Goal: Find specific page/section: Find specific page/section

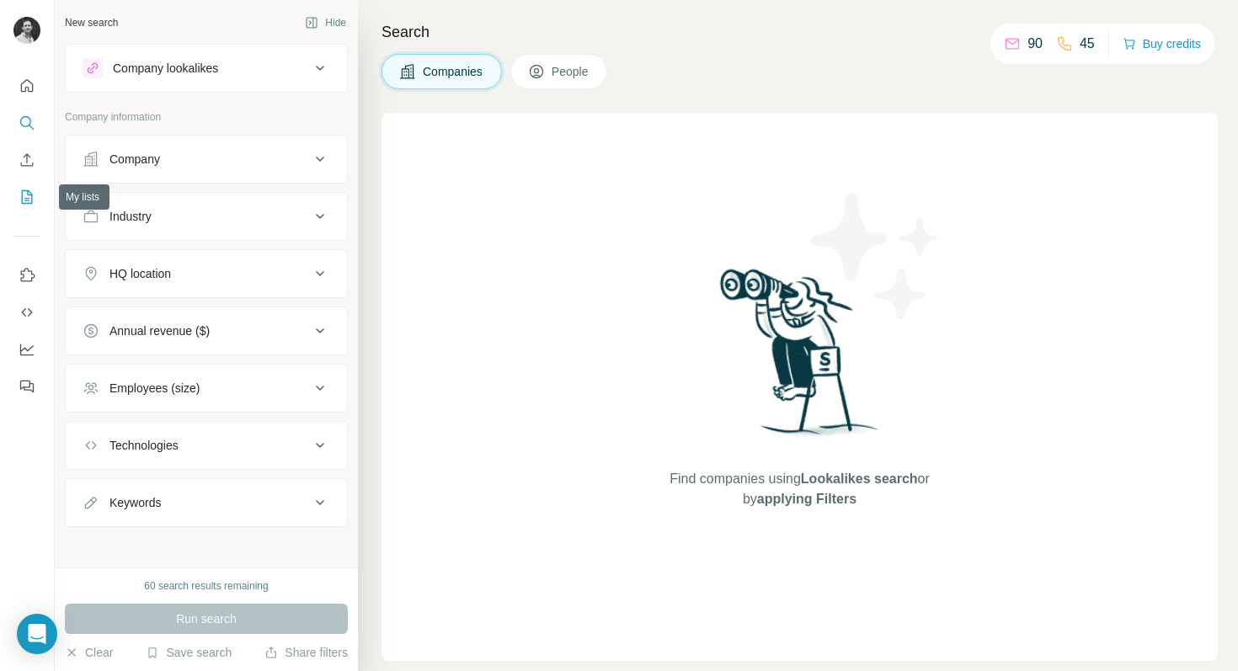
click at [24, 196] on icon "My lists" at bounding box center [27, 197] width 17 height 17
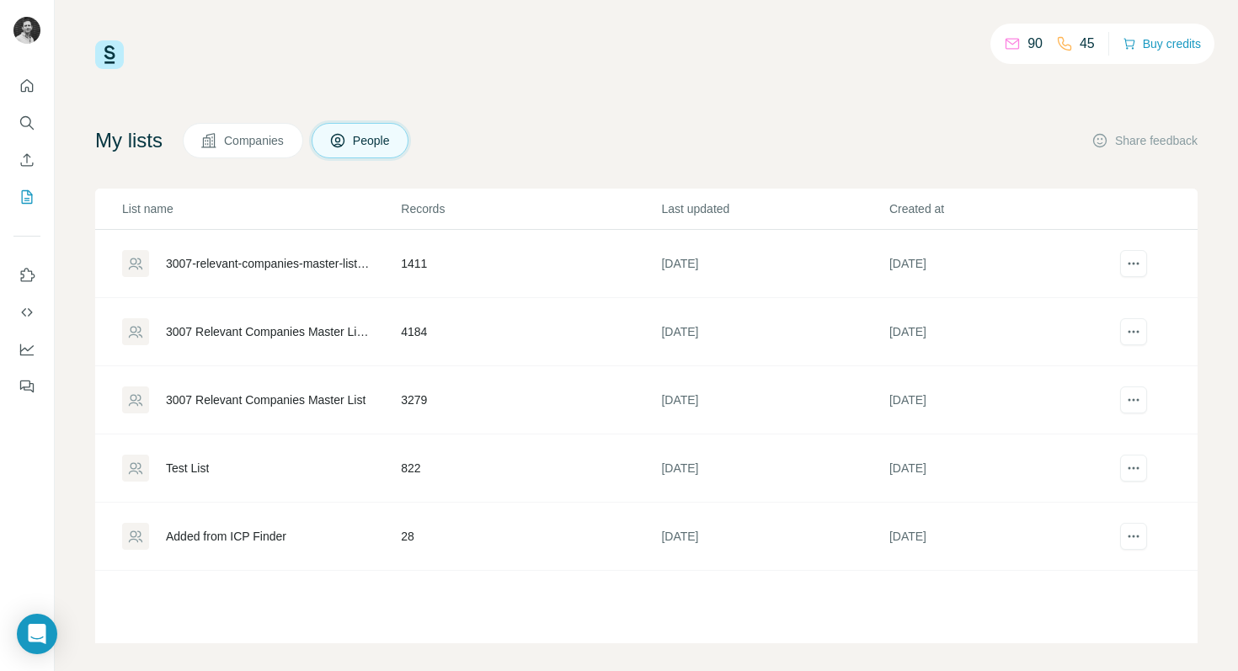
click at [285, 140] on span "Companies" at bounding box center [254, 140] width 61 height 17
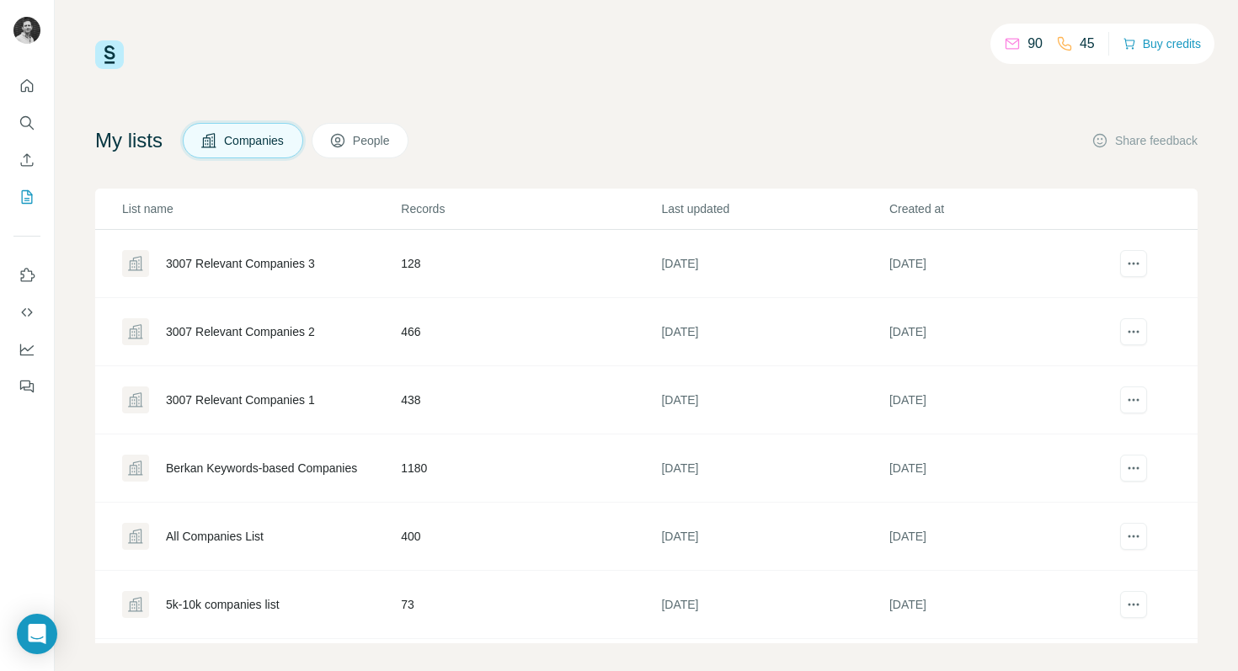
click at [391, 146] on span "People" at bounding box center [372, 140] width 39 height 17
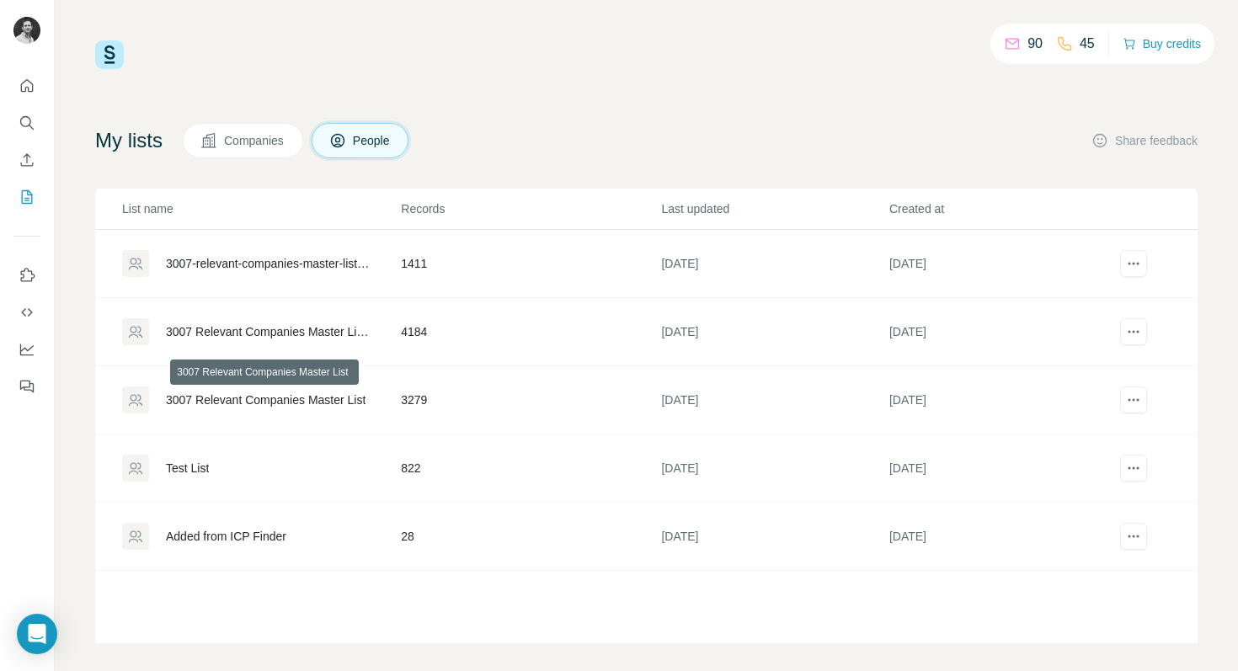
click at [293, 400] on div "3007 Relevant Companies Master List" at bounding box center [266, 399] width 200 height 17
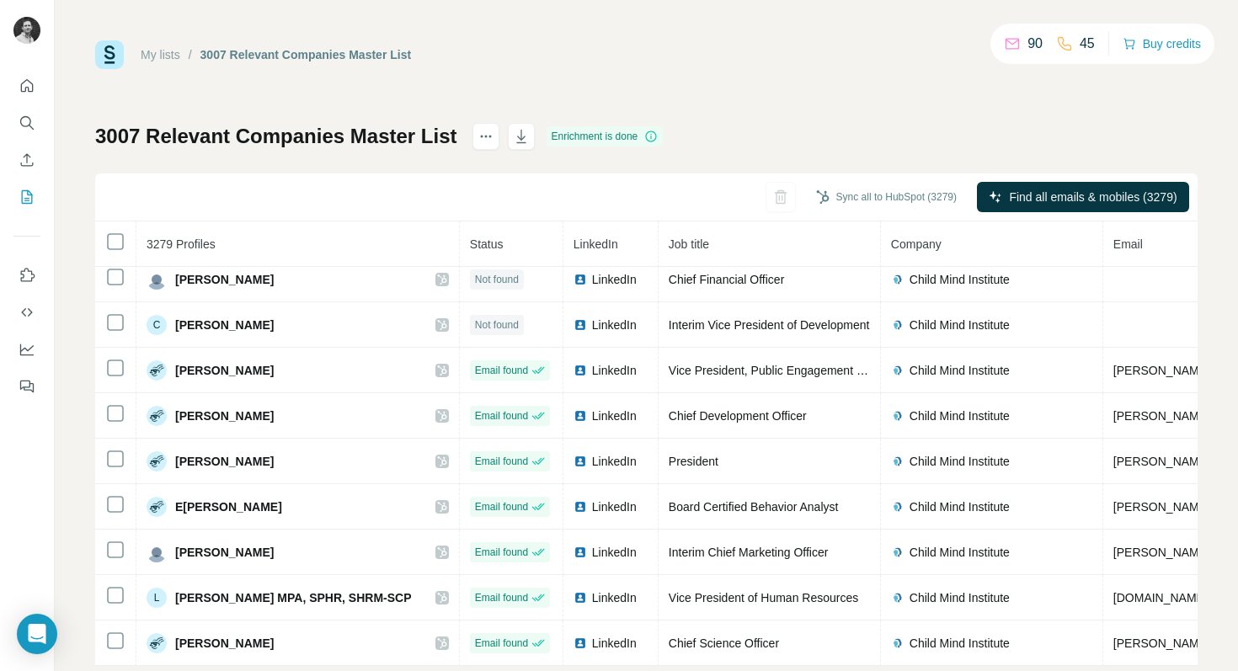
scroll to position [513, 0]
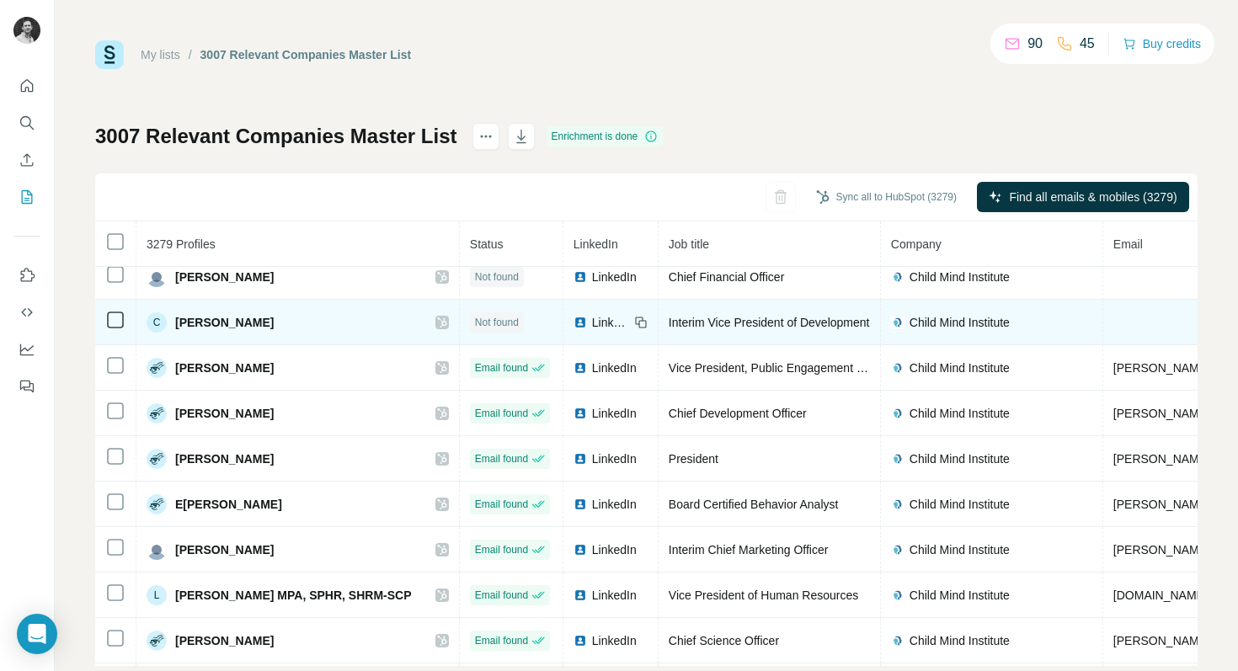
click at [194, 325] on span "[PERSON_NAME]" at bounding box center [224, 322] width 99 height 17
drag, startPoint x: 194, startPoint y: 325, endPoint x: 237, endPoint y: 325, distance: 43.8
click at [237, 325] on span "[PERSON_NAME]" at bounding box center [224, 322] width 99 height 17
copy span "[PERSON_NAME]"
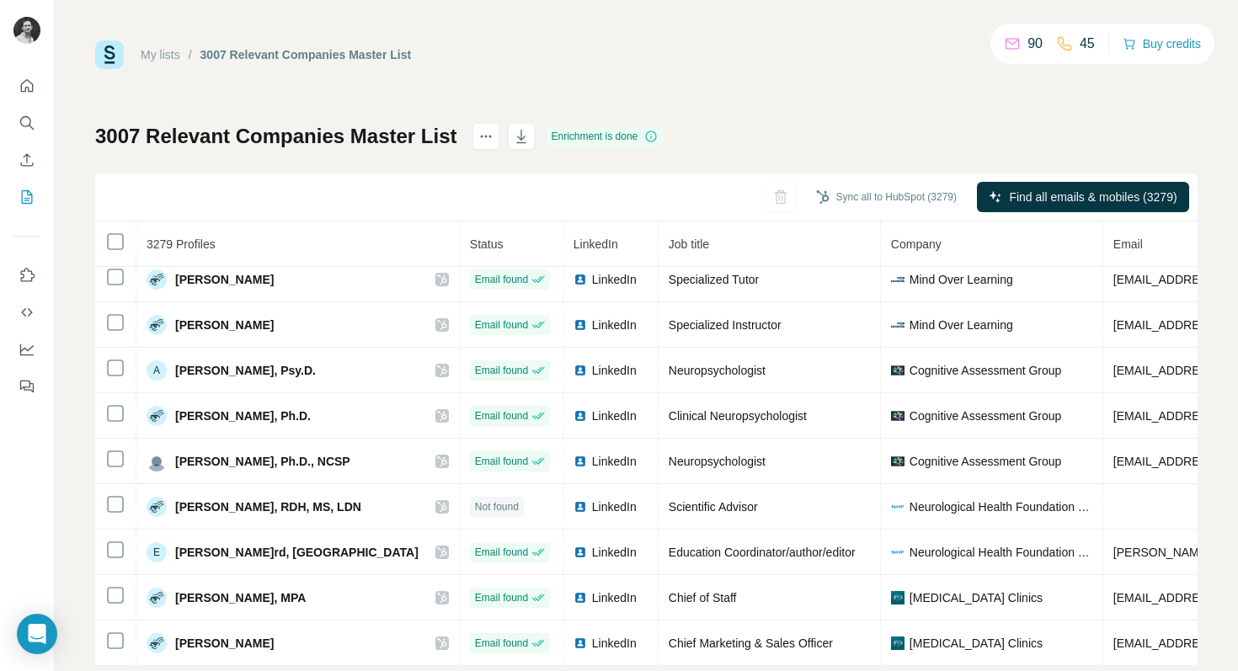
scroll to position [35, 0]
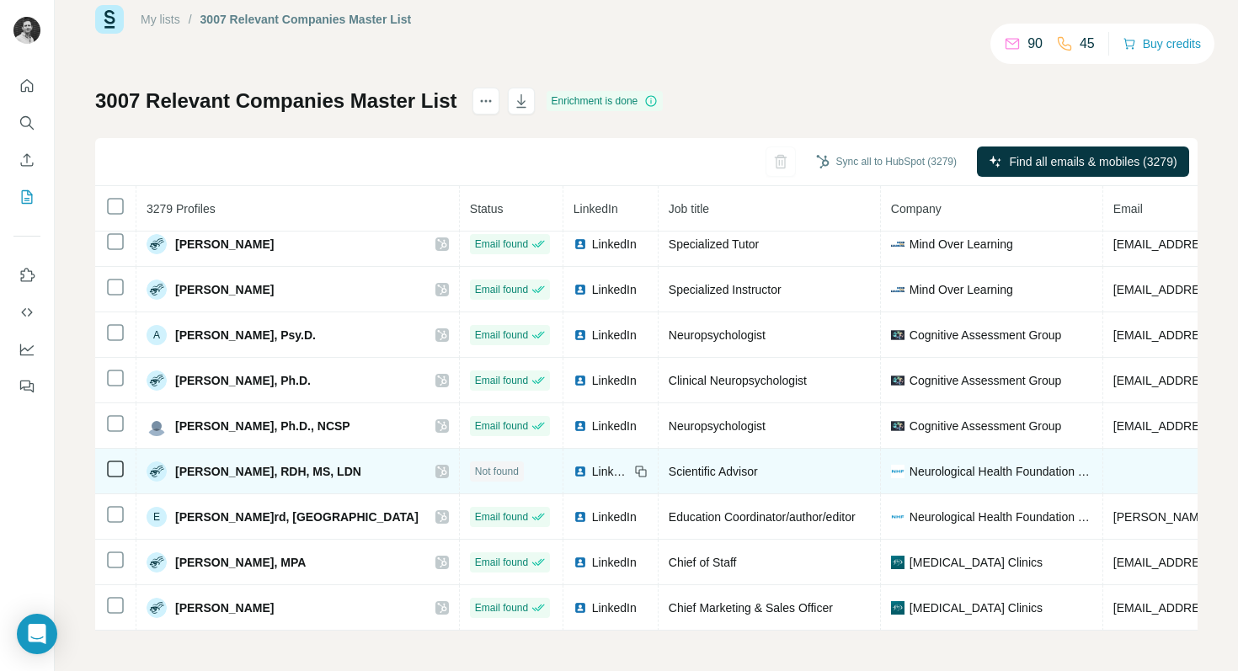
click at [184, 473] on span "[PERSON_NAME], RDH, MS, LDN" at bounding box center [268, 471] width 186 height 17
drag, startPoint x: 184, startPoint y: 473, endPoint x: 254, endPoint y: 473, distance: 69.9
click at [254, 473] on span "[PERSON_NAME], RDH, MS, LDN" at bounding box center [268, 471] width 186 height 17
copy span "[PERSON_NAME]"
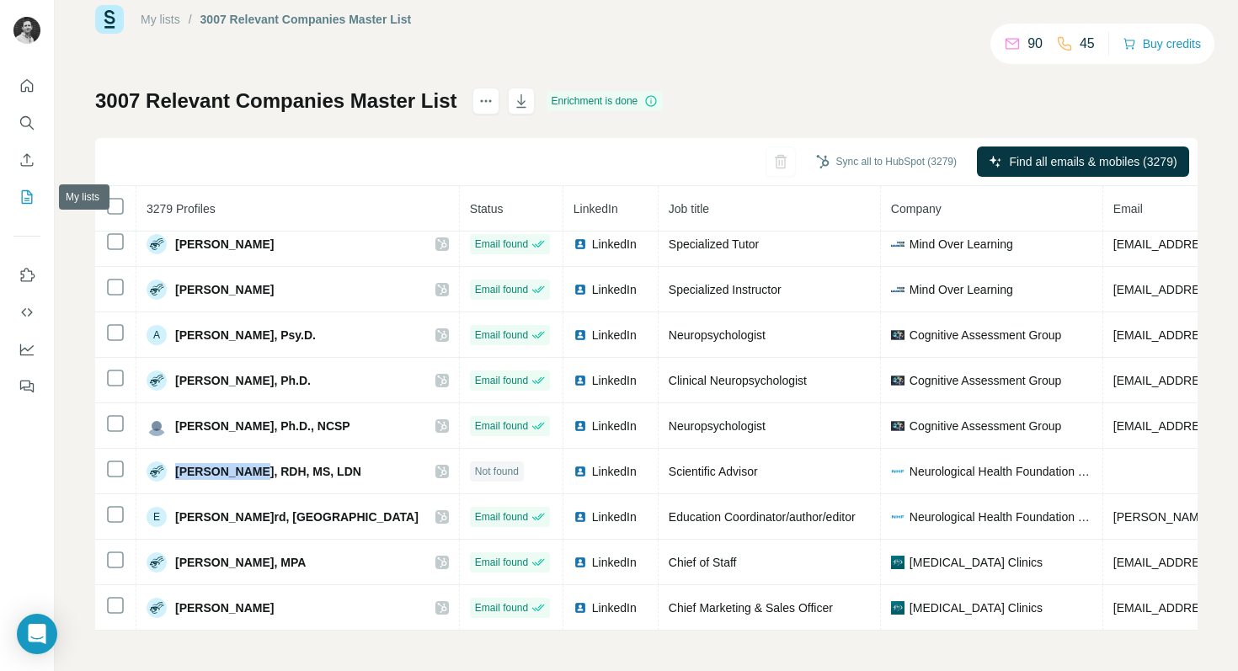
click at [19, 200] on icon "My lists" at bounding box center [27, 197] width 17 height 17
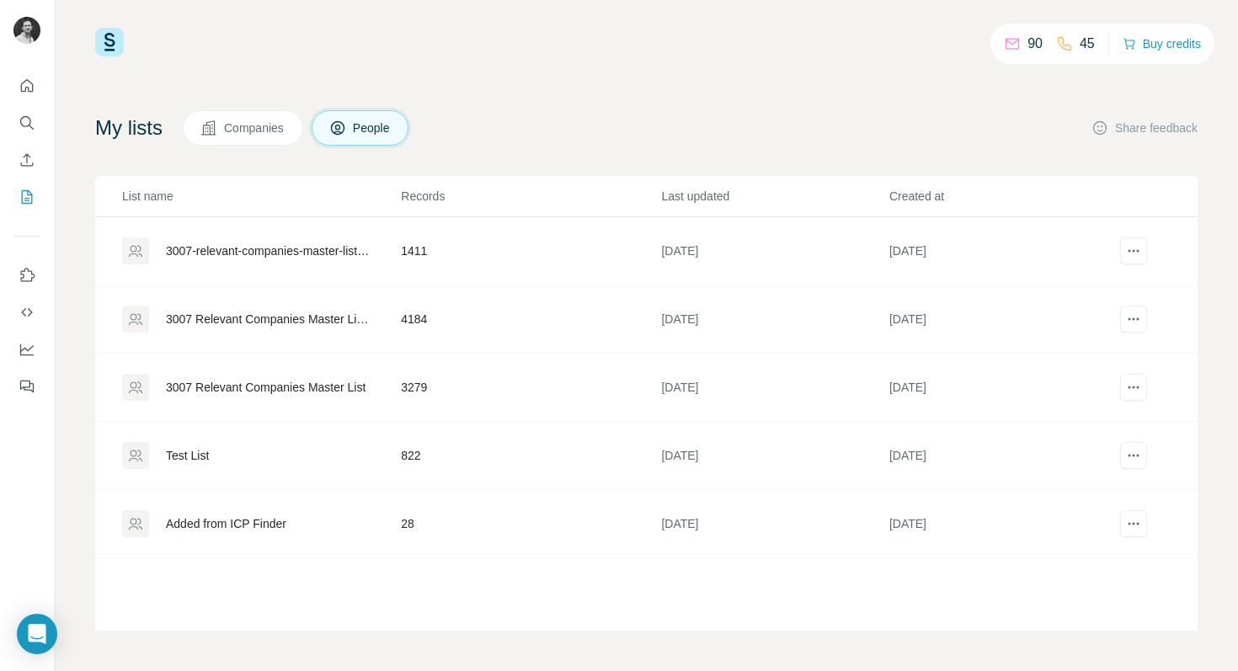
click at [316, 251] on div "3007-relevant-companies-master-list-2-and-3_with_relevance is Yes" at bounding box center [269, 250] width 206 height 17
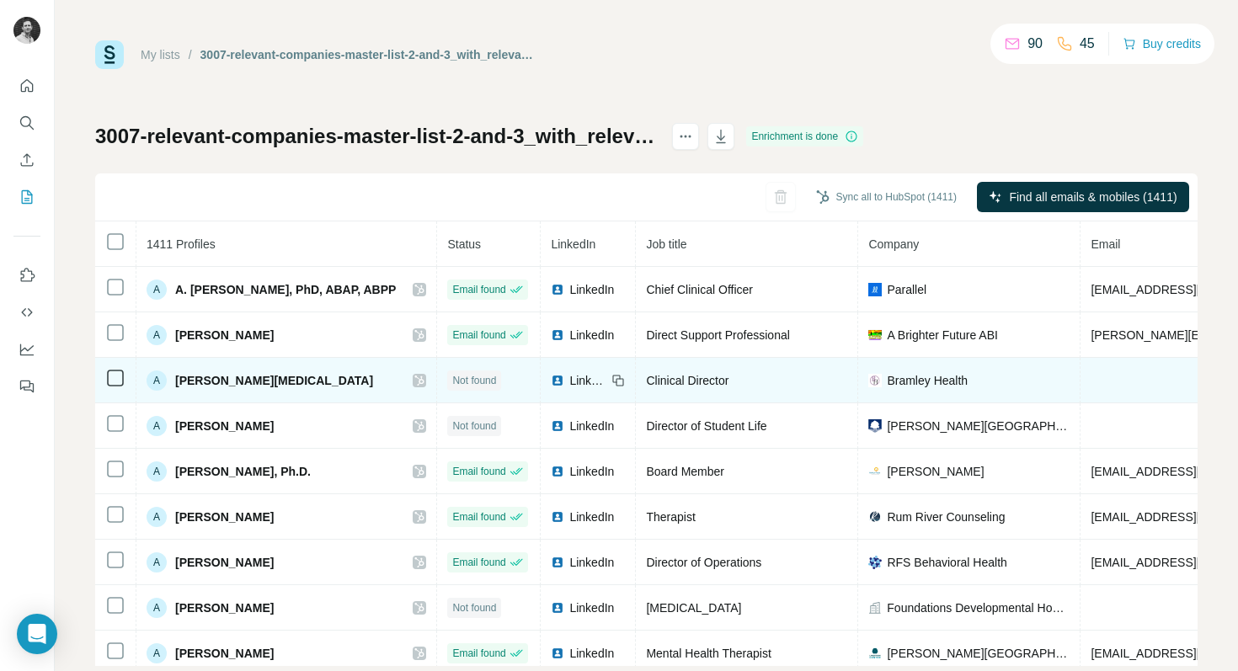
click at [186, 381] on span "[PERSON_NAME][MEDICAL_DATA]" at bounding box center [274, 380] width 198 height 17
drag, startPoint x: 186, startPoint y: 381, endPoint x: 242, endPoint y: 381, distance: 55.6
click at [242, 381] on span "[PERSON_NAME][MEDICAL_DATA]" at bounding box center [274, 380] width 198 height 17
copy span "[PERSON_NAME][MEDICAL_DATA]"
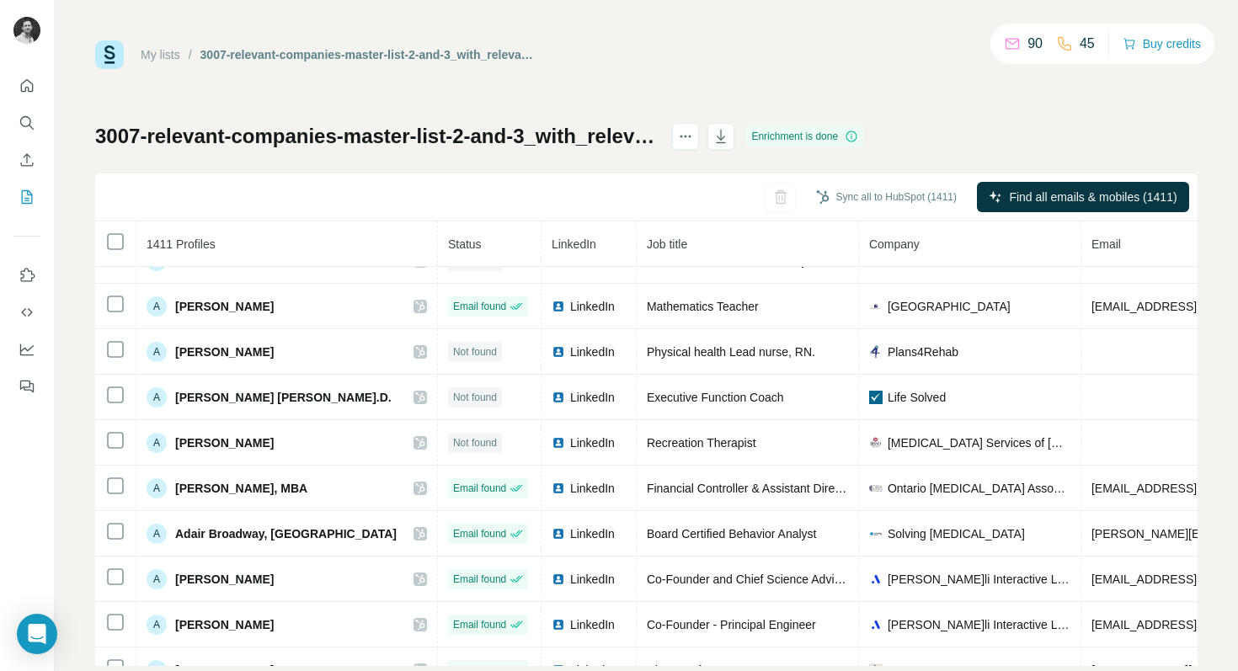
scroll to position [530, 0]
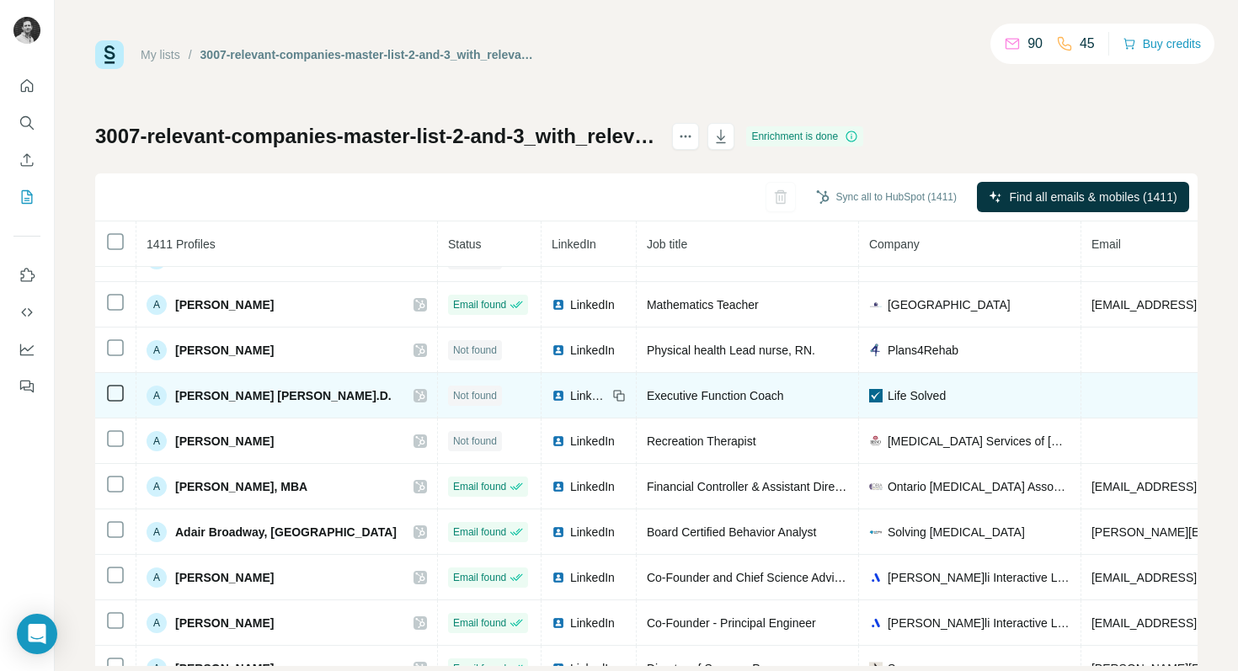
click at [190, 392] on span "[PERSON_NAME] [PERSON_NAME].D." at bounding box center [283, 395] width 216 height 17
drag, startPoint x: 190, startPoint y: 392, endPoint x: 255, endPoint y: 392, distance: 64.8
click at [255, 392] on span "[PERSON_NAME] [PERSON_NAME].D." at bounding box center [283, 395] width 216 height 17
copy span "[PERSON_NAME]"
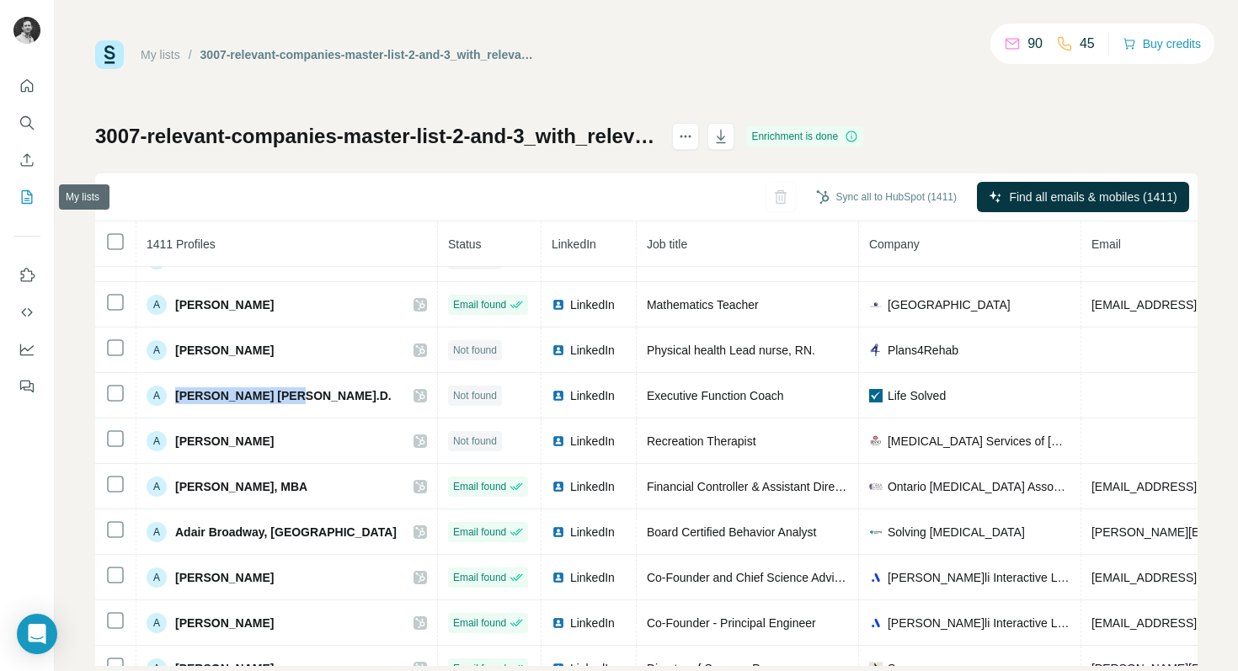
click at [29, 197] on icon "My lists" at bounding box center [27, 197] width 17 height 17
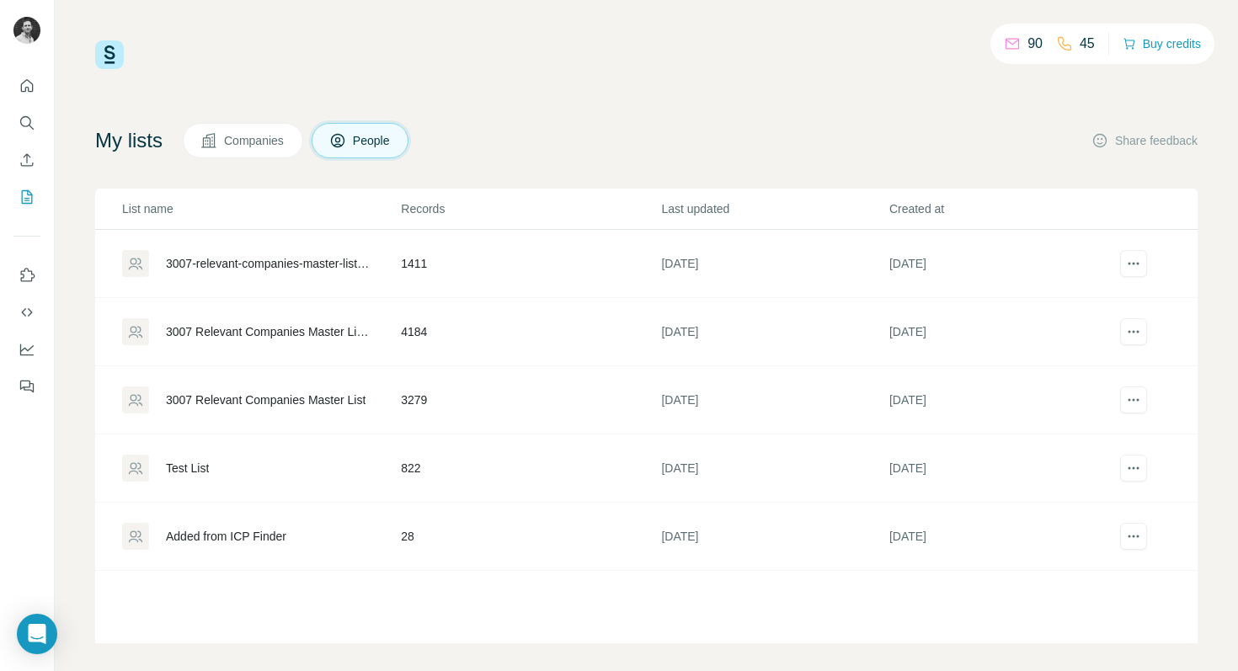
click at [301, 327] on div "3007 Relevant Companies Master List 2 & 3" at bounding box center [269, 331] width 206 height 17
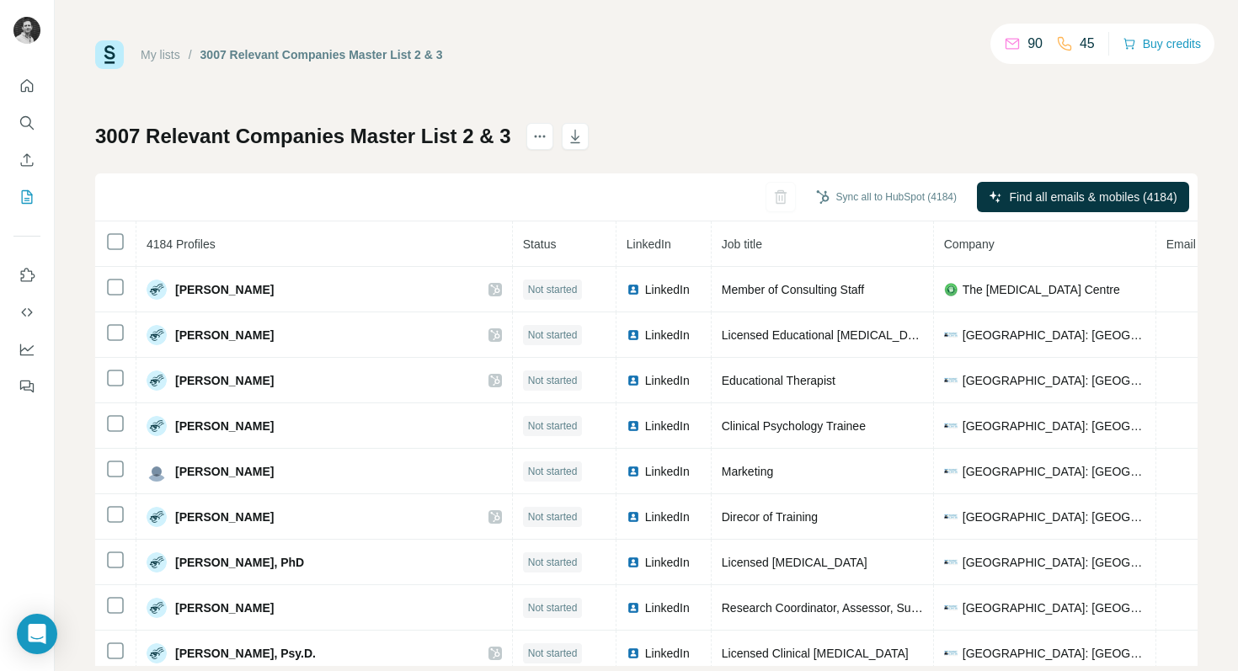
scroll to position [1324, 0]
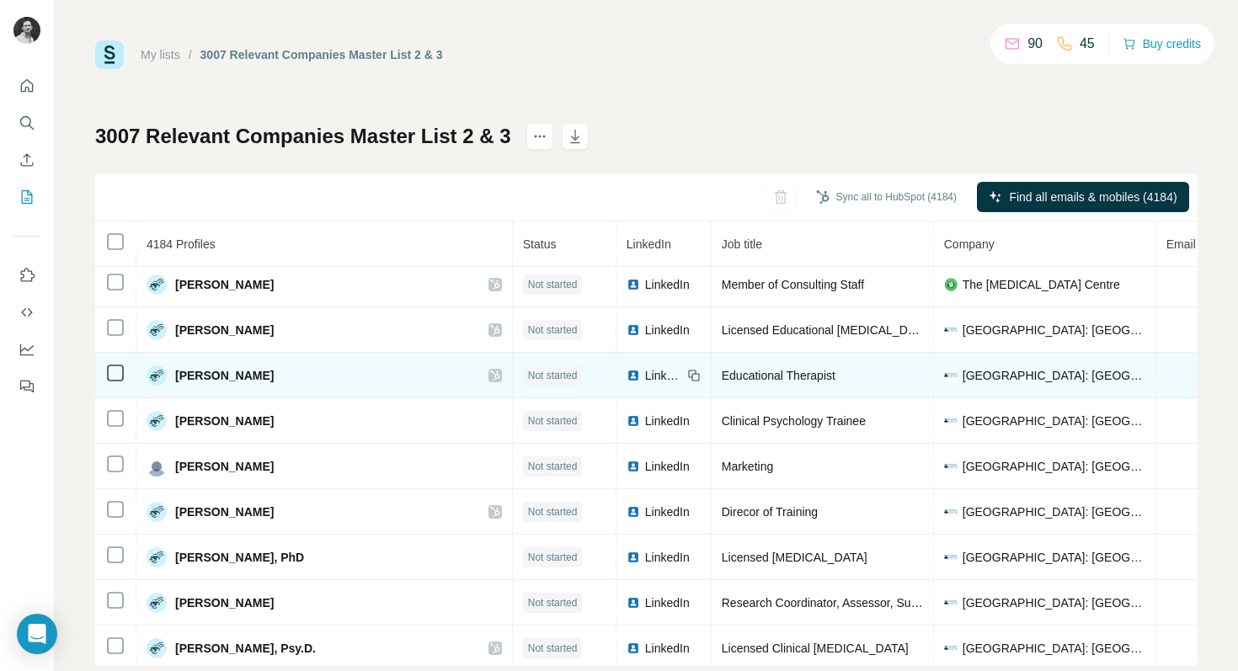
click at [187, 370] on span "[PERSON_NAME]" at bounding box center [224, 375] width 99 height 17
drag, startPoint x: 187, startPoint y: 370, endPoint x: 241, endPoint y: 373, distance: 53.9
click at [241, 373] on span "[PERSON_NAME]" at bounding box center [224, 375] width 99 height 17
copy span "[PERSON_NAME]"
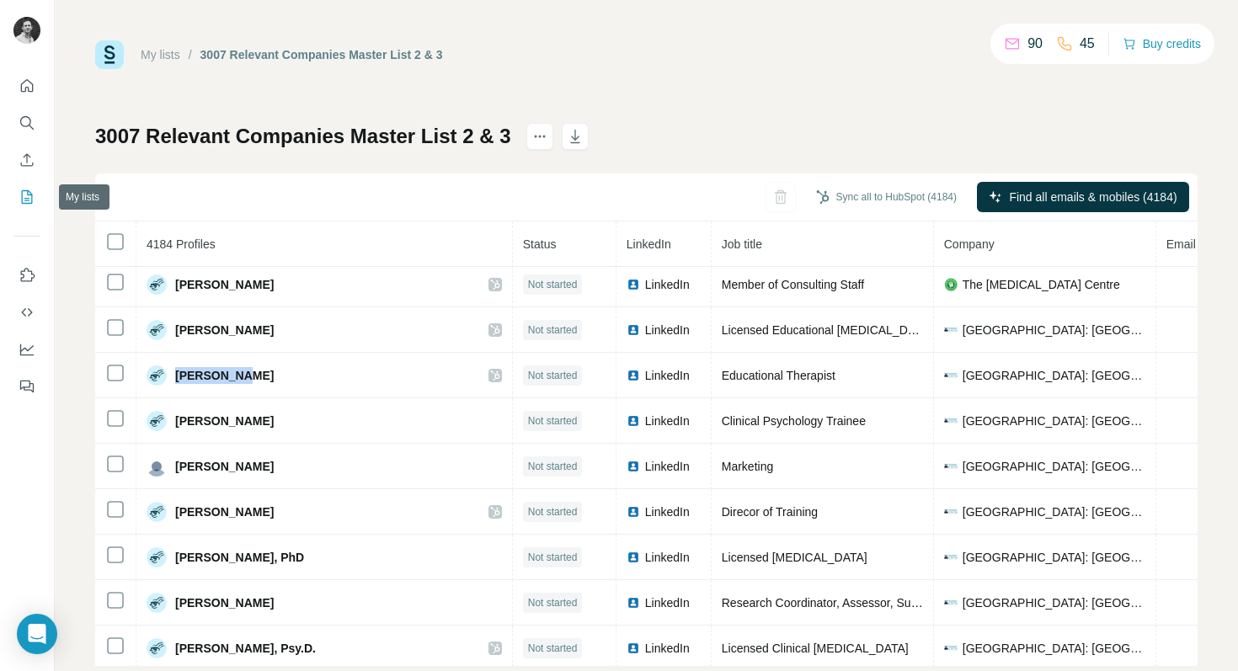
click at [25, 201] on icon "My lists" at bounding box center [27, 197] width 17 height 17
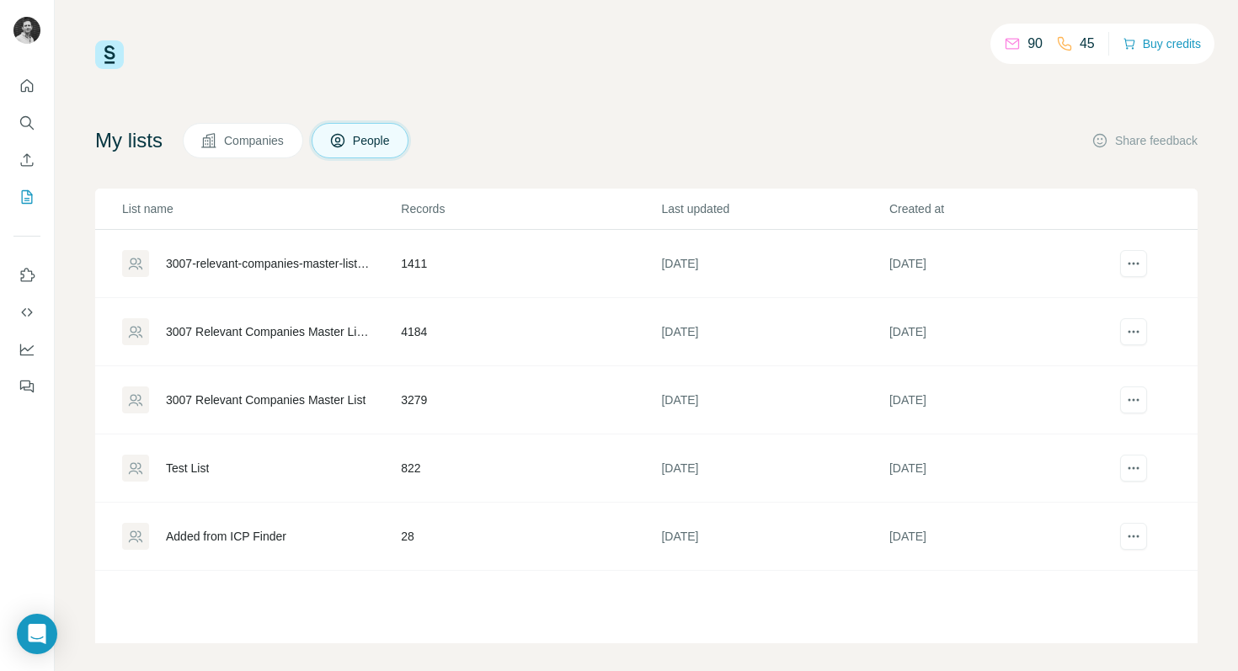
click at [228, 396] on div "3007 Relevant Companies Master List" at bounding box center [266, 399] width 200 height 17
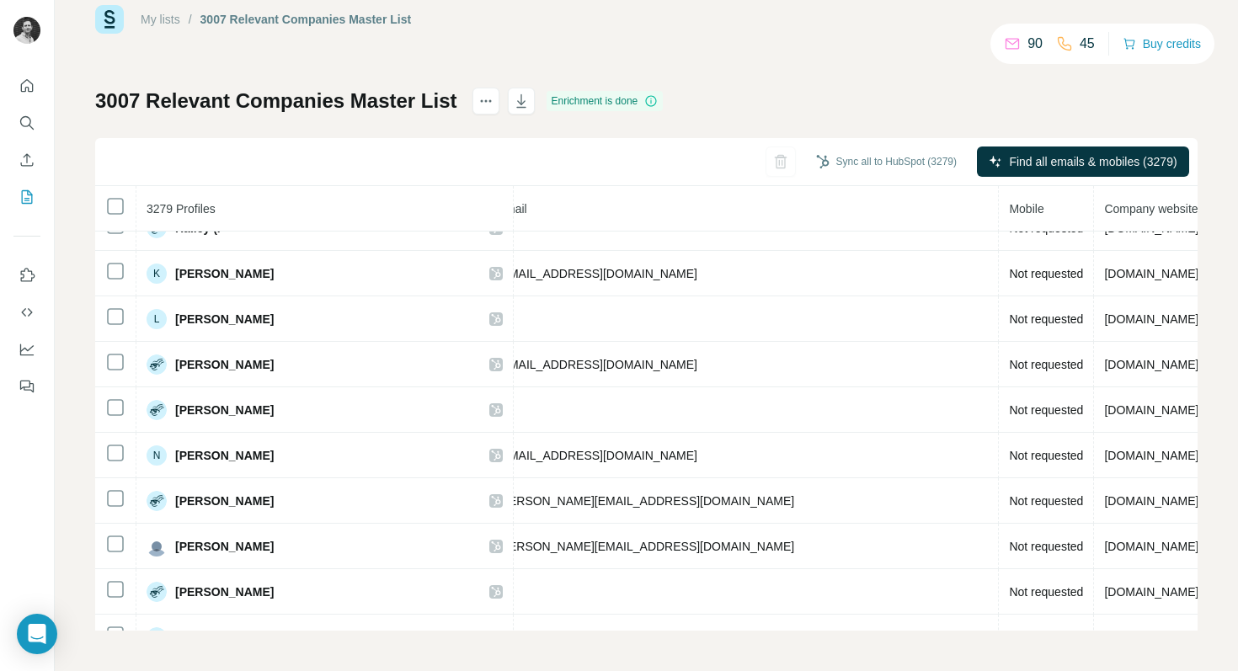
scroll to position [16854, 669]
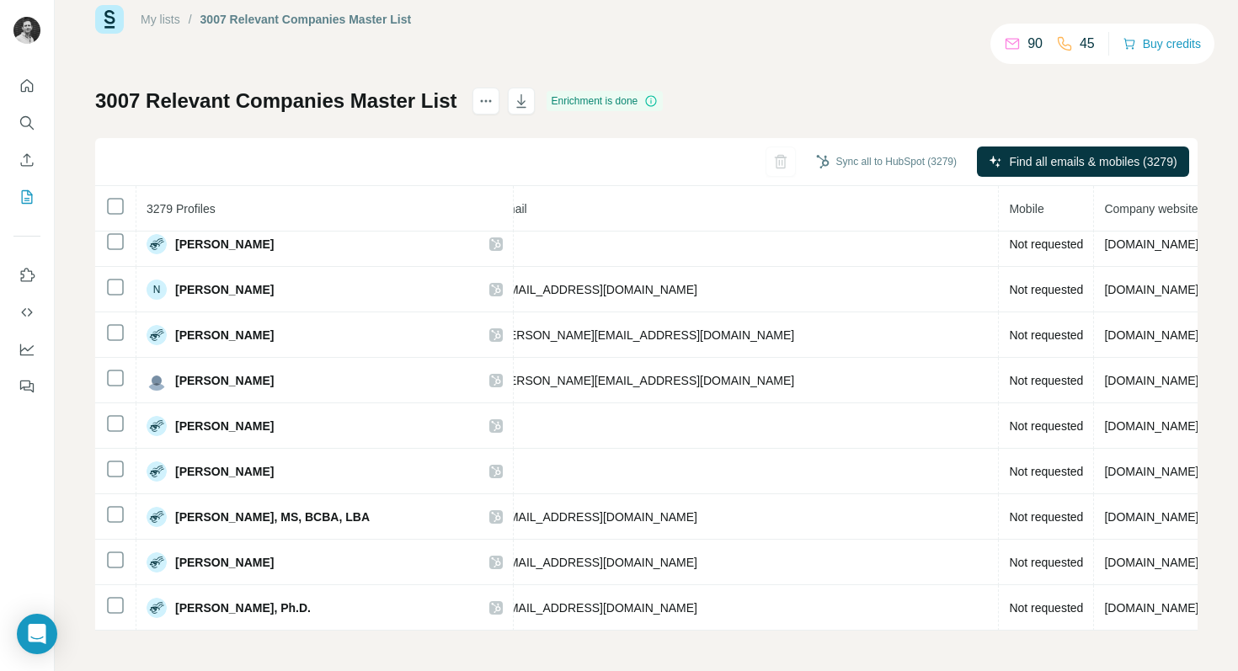
click at [1193, 619] on div "3279 Profiles Status LinkedIn Job title Company Email Mobile Company website La…" at bounding box center [646, 408] width 1102 height 445
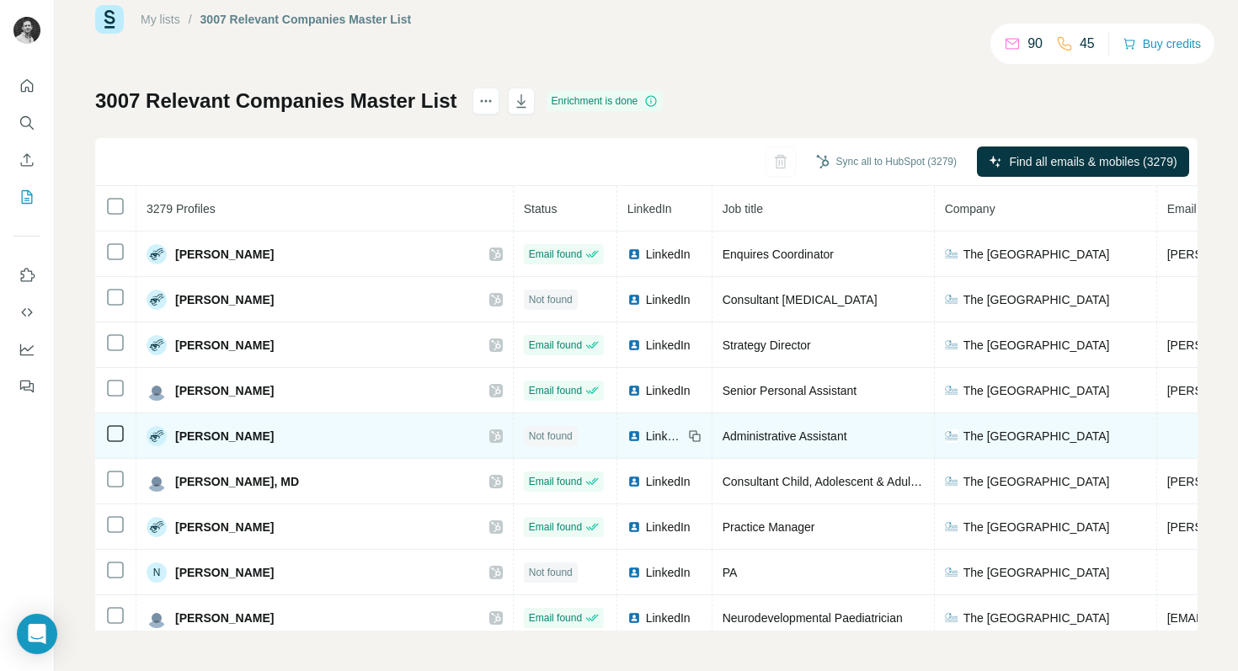
scroll to position [0, 0]
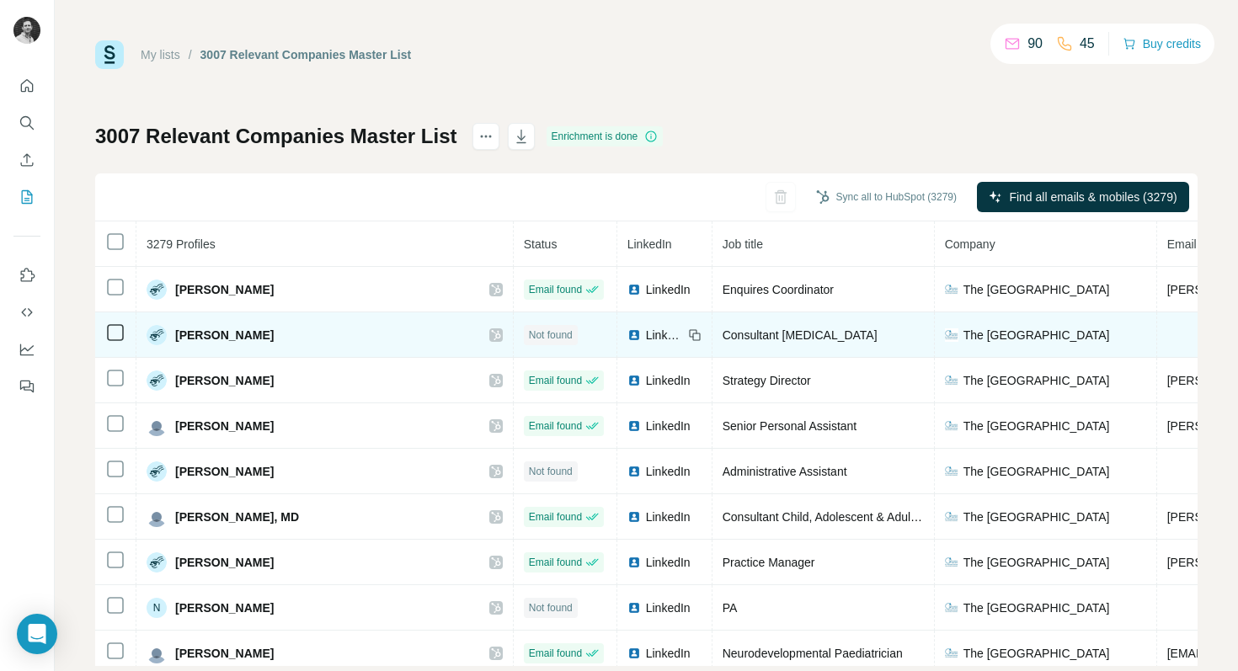
click at [183, 337] on span "[PERSON_NAME]" at bounding box center [224, 335] width 99 height 17
drag, startPoint x: 183, startPoint y: 337, endPoint x: 225, endPoint y: 336, distance: 42.1
click at [225, 336] on span "[PERSON_NAME]" at bounding box center [224, 335] width 99 height 17
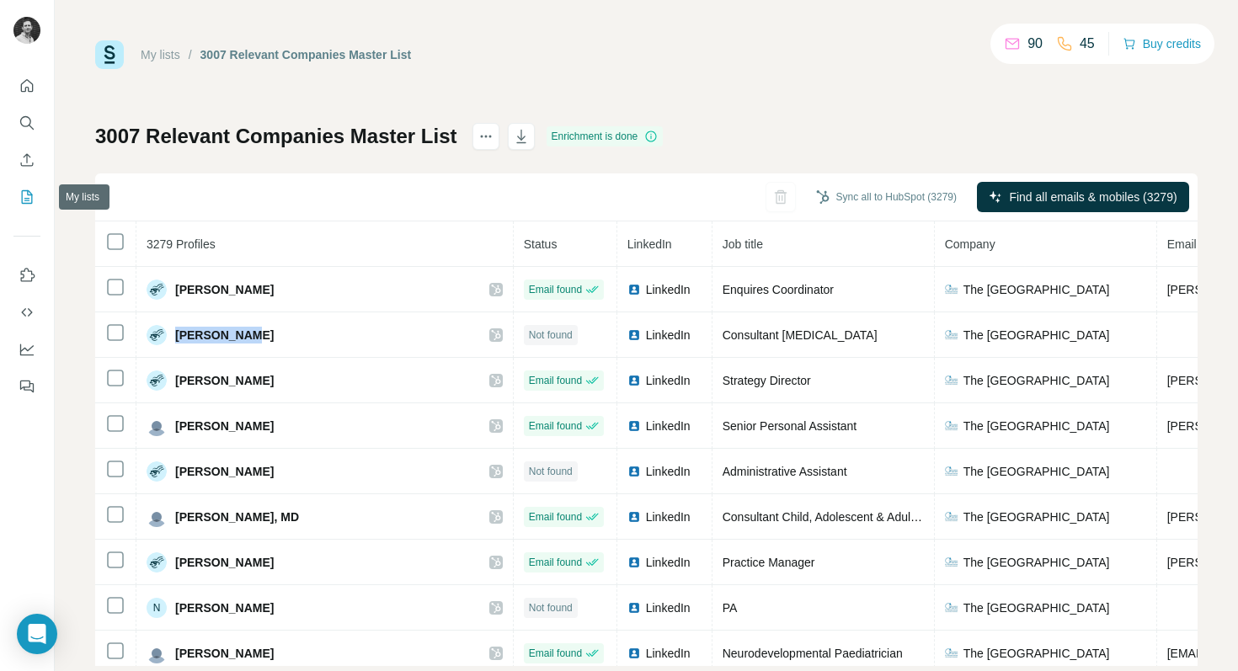
click at [24, 195] on icon "My lists" at bounding box center [27, 197] width 17 height 17
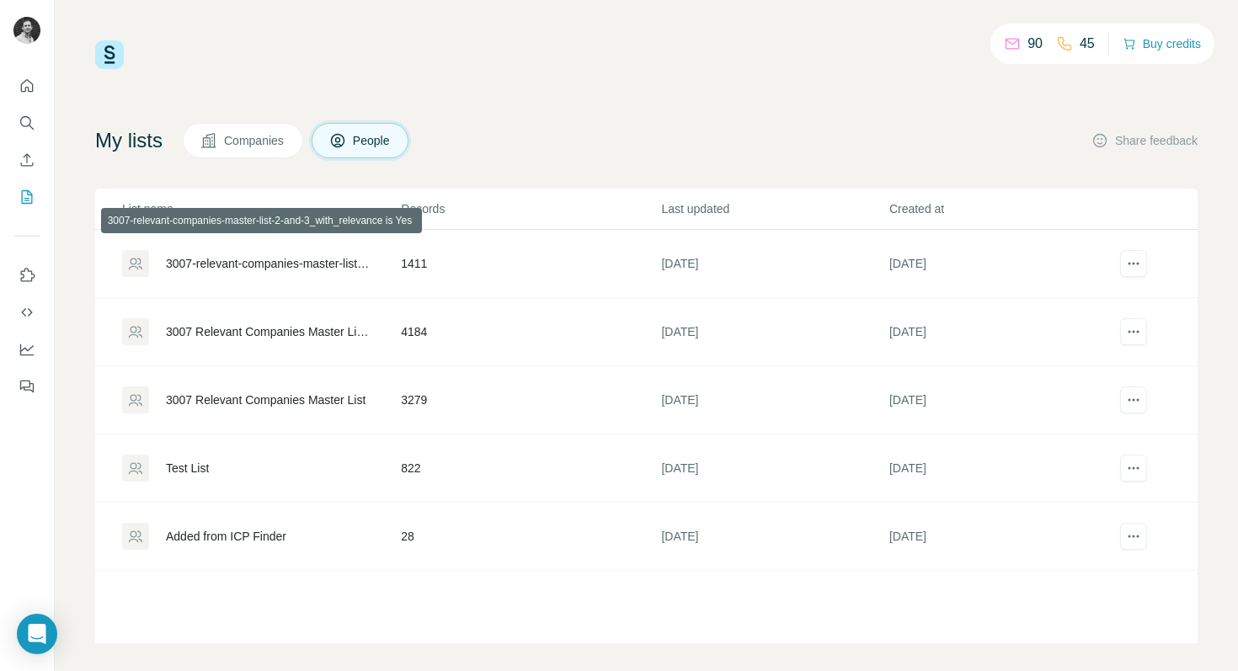
click at [321, 263] on div "3007-relevant-companies-master-list-2-and-3_with_relevance is Yes" at bounding box center [269, 263] width 206 height 17
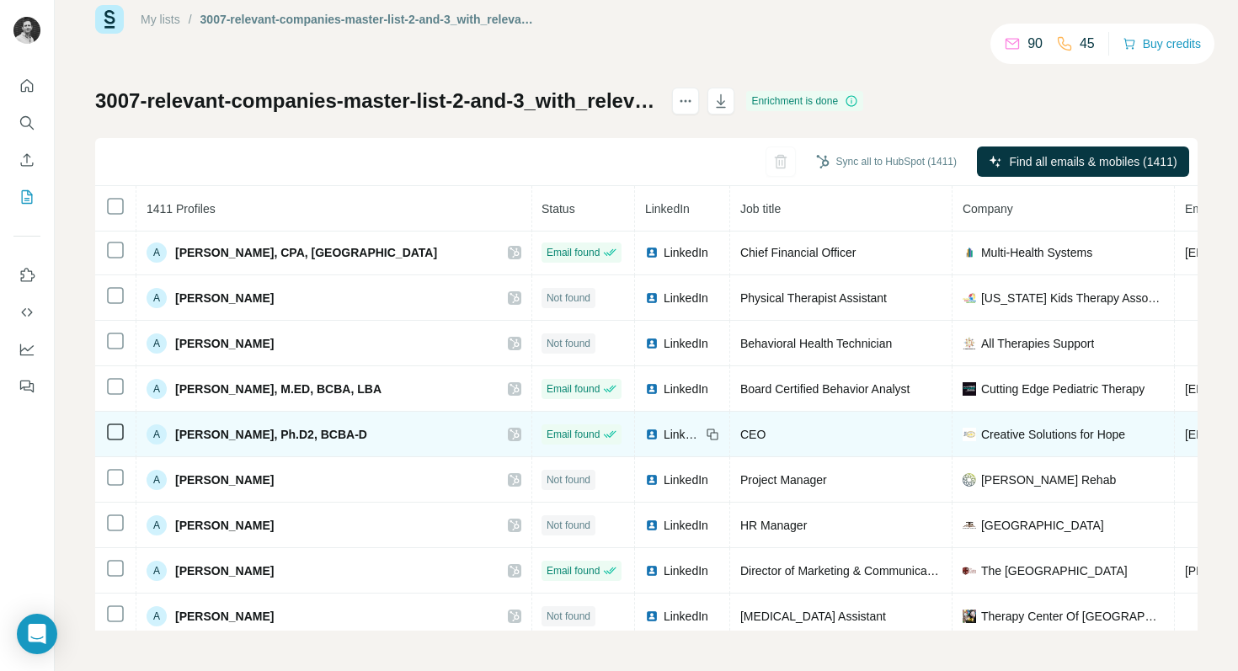
scroll to position [9866, 1]
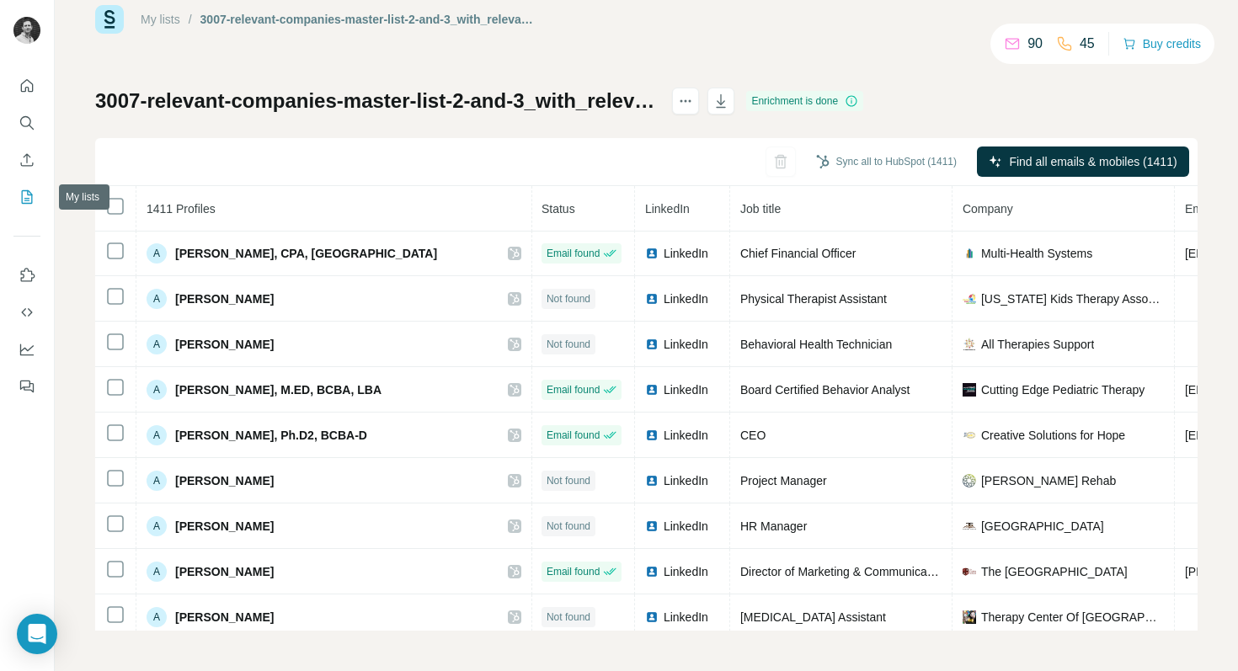
click at [24, 198] on icon "My lists" at bounding box center [27, 197] width 17 height 17
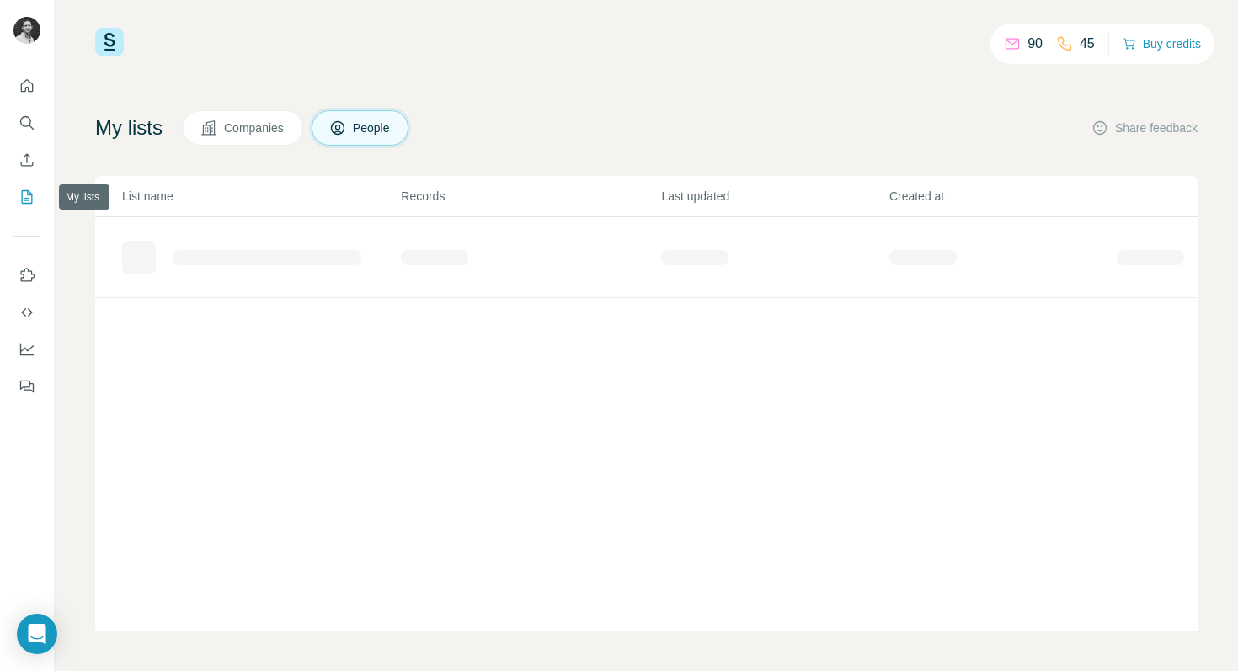
scroll to position [13, 0]
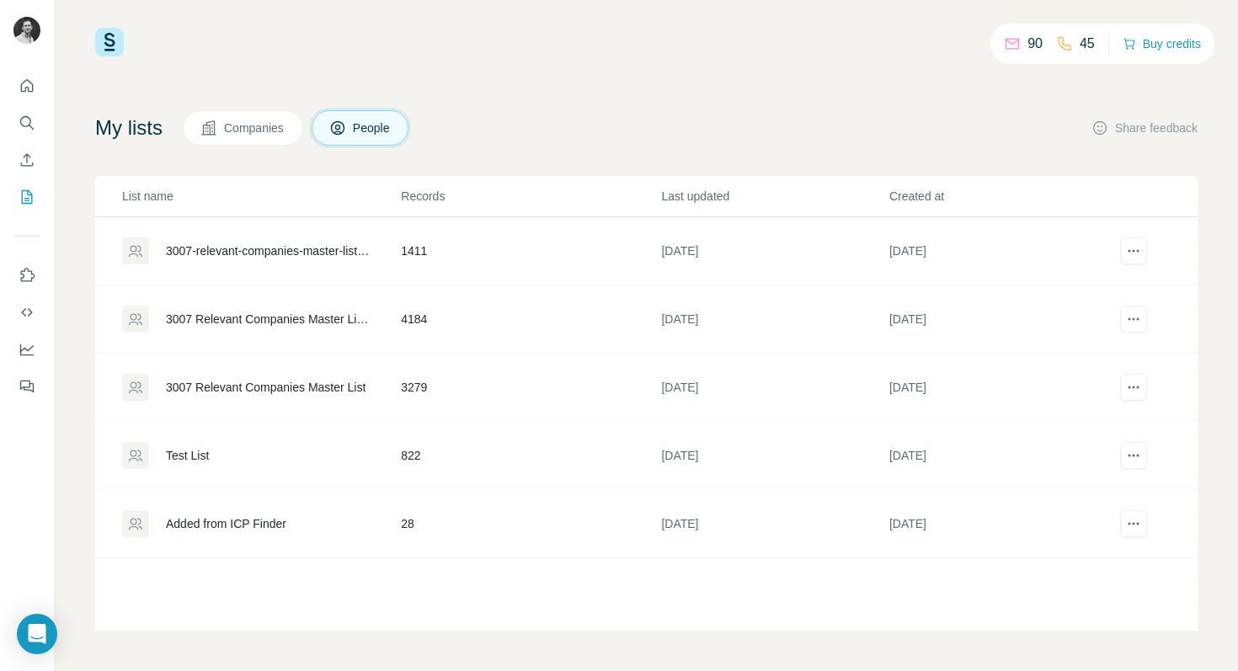
click at [330, 235] on td "3007-relevant-companies-master-list-2-and-3_with_relevance is Yes" at bounding box center [247, 251] width 305 height 68
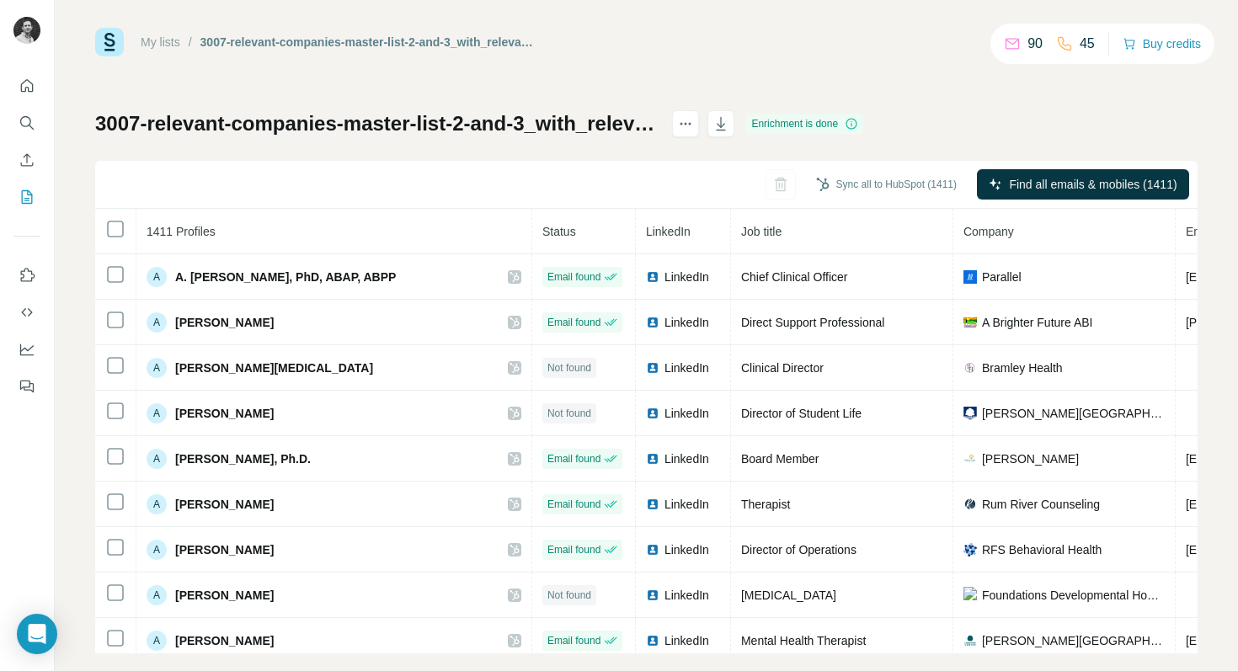
click at [330, 254] on td "A A. [PERSON_NAME], PhD, ABAP, ABPP" at bounding box center [334, 276] width 396 height 45
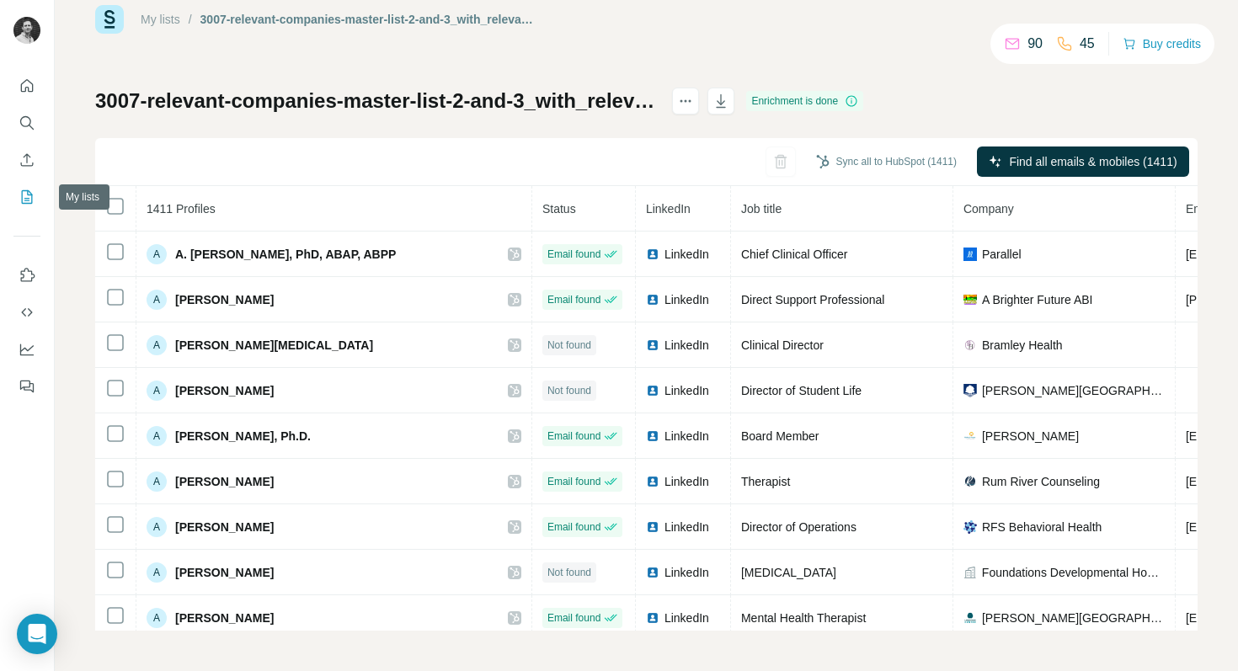
click at [36, 198] on button "My lists" at bounding box center [26, 197] width 27 height 30
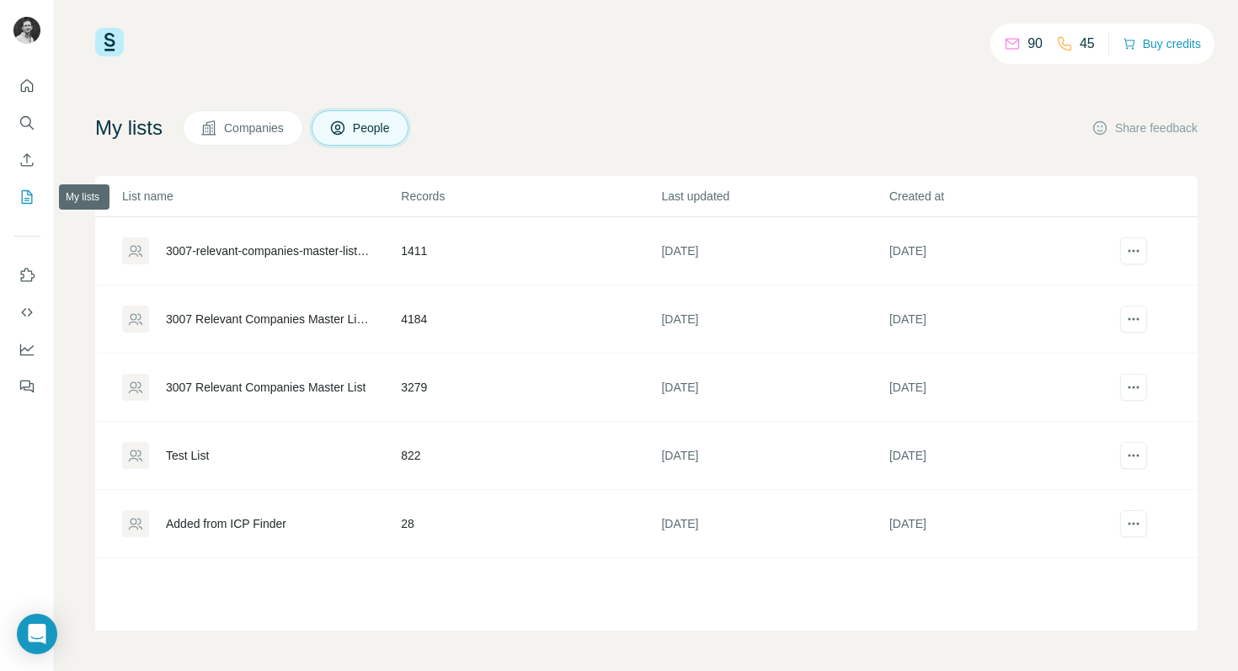
scroll to position [13, 0]
click at [266, 311] on div "3007 Relevant Companies Master List 2 & 3" at bounding box center [269, 319] width 206 height 17
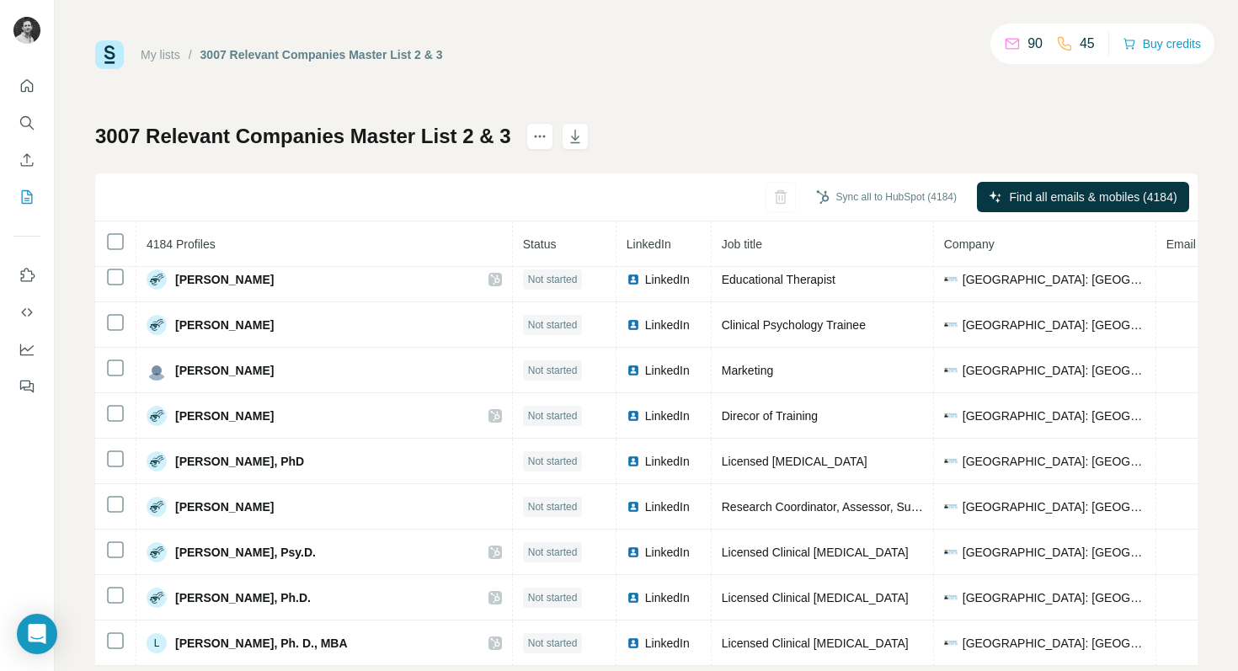
scroll to position [1642, 0]
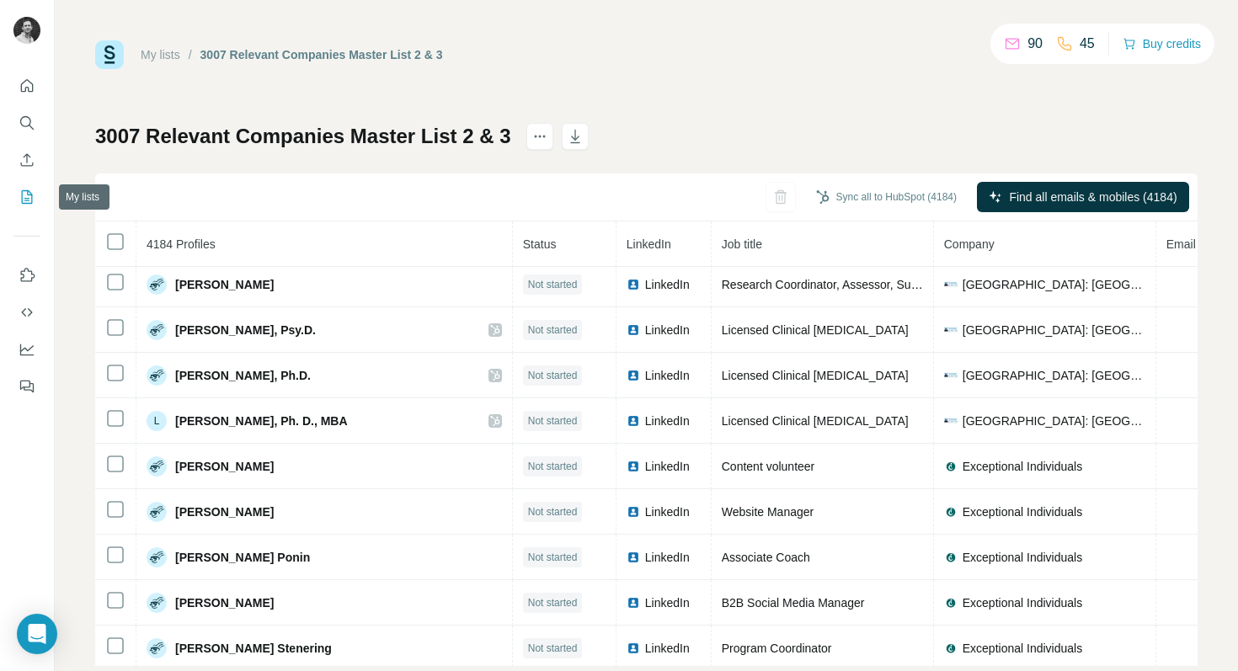
click at [18, 196] on button "My lists" at bounding box center [26, 197] width 27 height 30
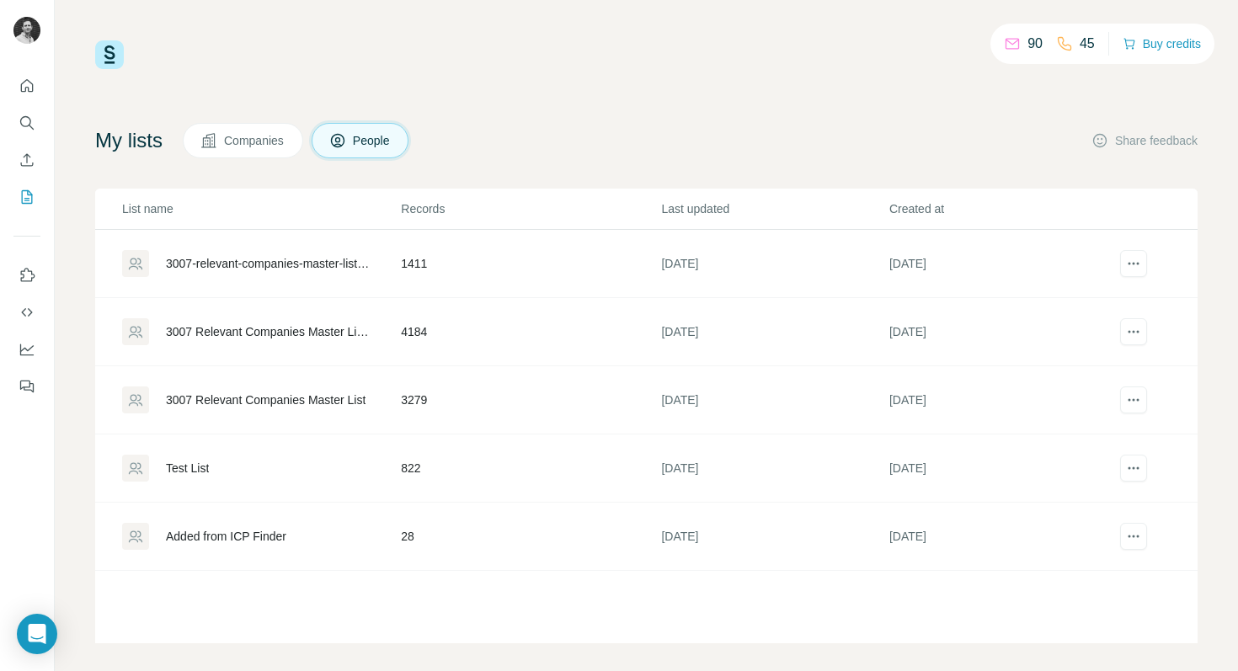
click at [234, 401] on div "3007 Relevant Companies Master List" at bounding box center [266, 399] width 200 height 17
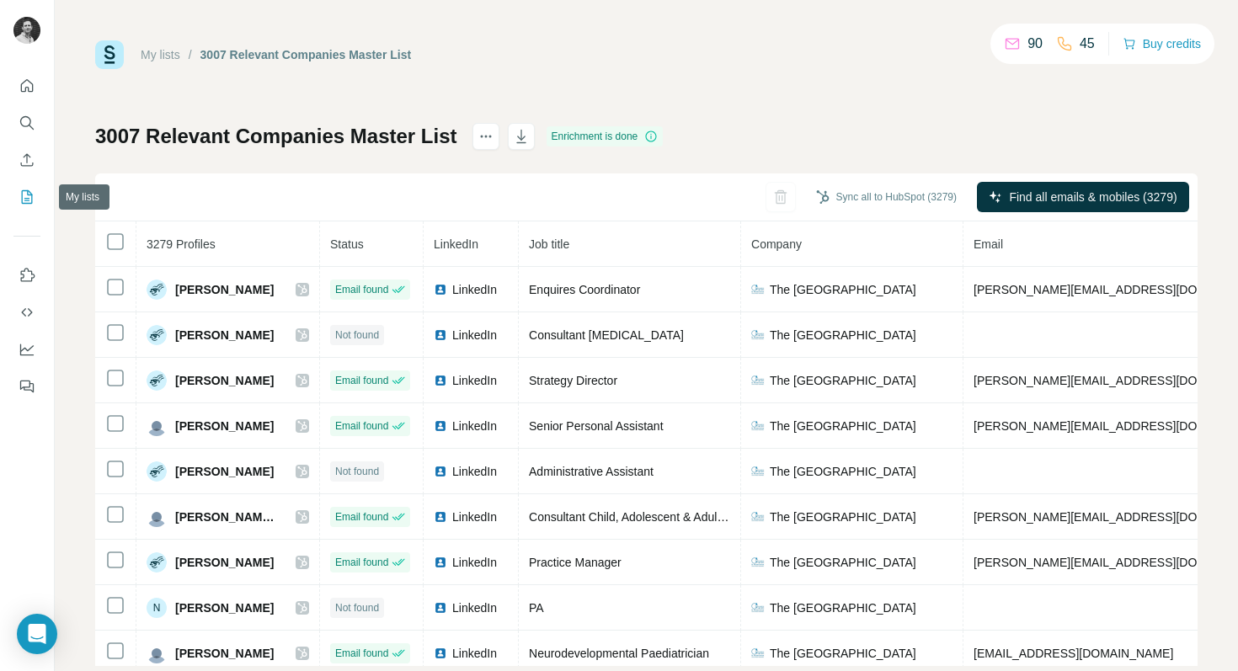
click at [28, 194] on icon "My lists" at bounding box center [27, 197] width 17 height 17
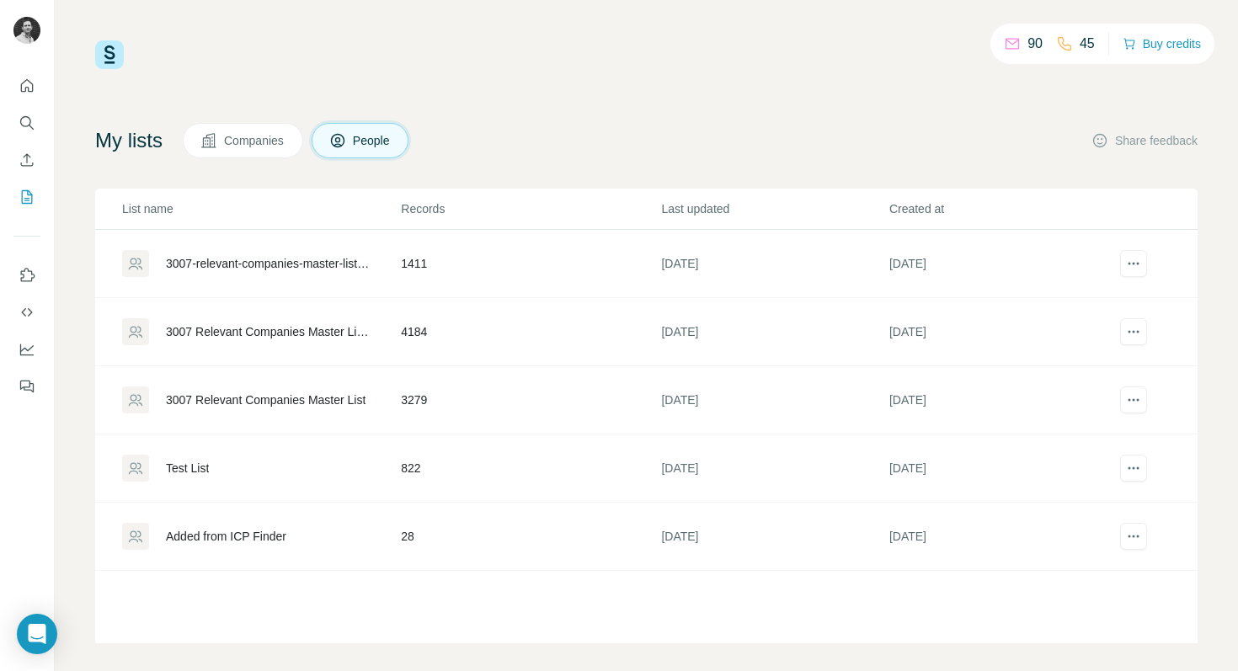
click at [242, 267] on div "3007-relevant-companies-master-list-2-and-3_with_relevance is Yes" at bounding box center [269, 263] width 206 height 17
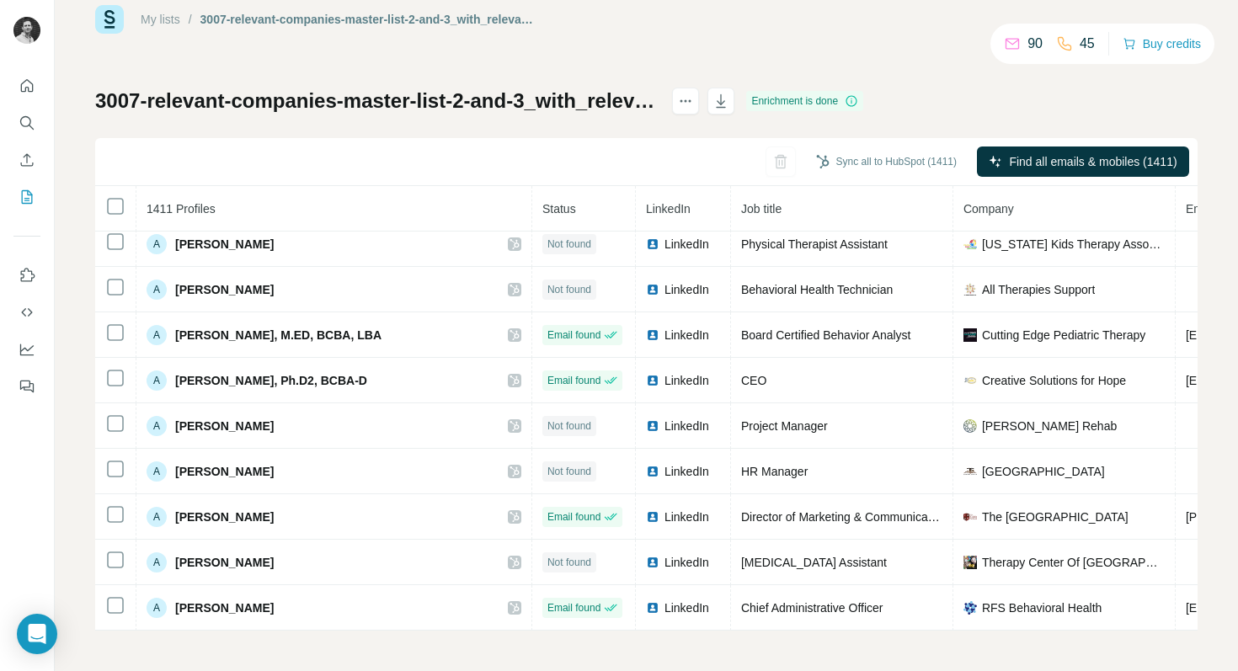
scroll to position [9920, 0]
click at [31, 199] on icon "My lists" at bounding box center [27, 196] width 11 height 13
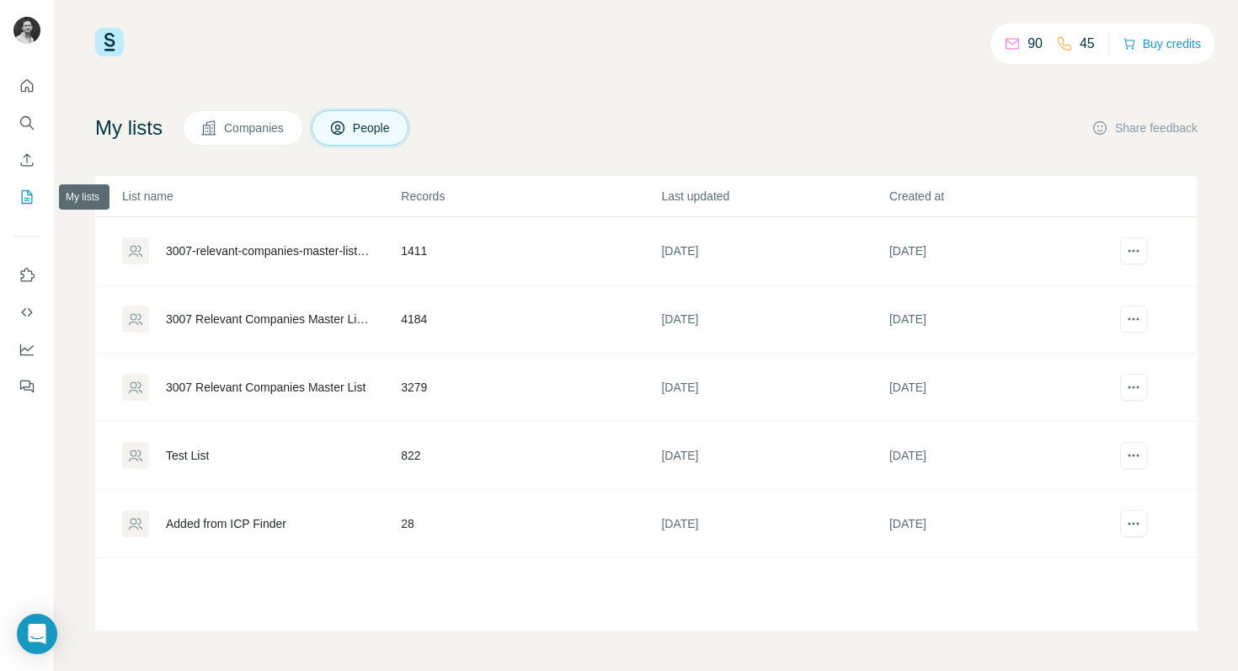
scroll to position [13, 0]
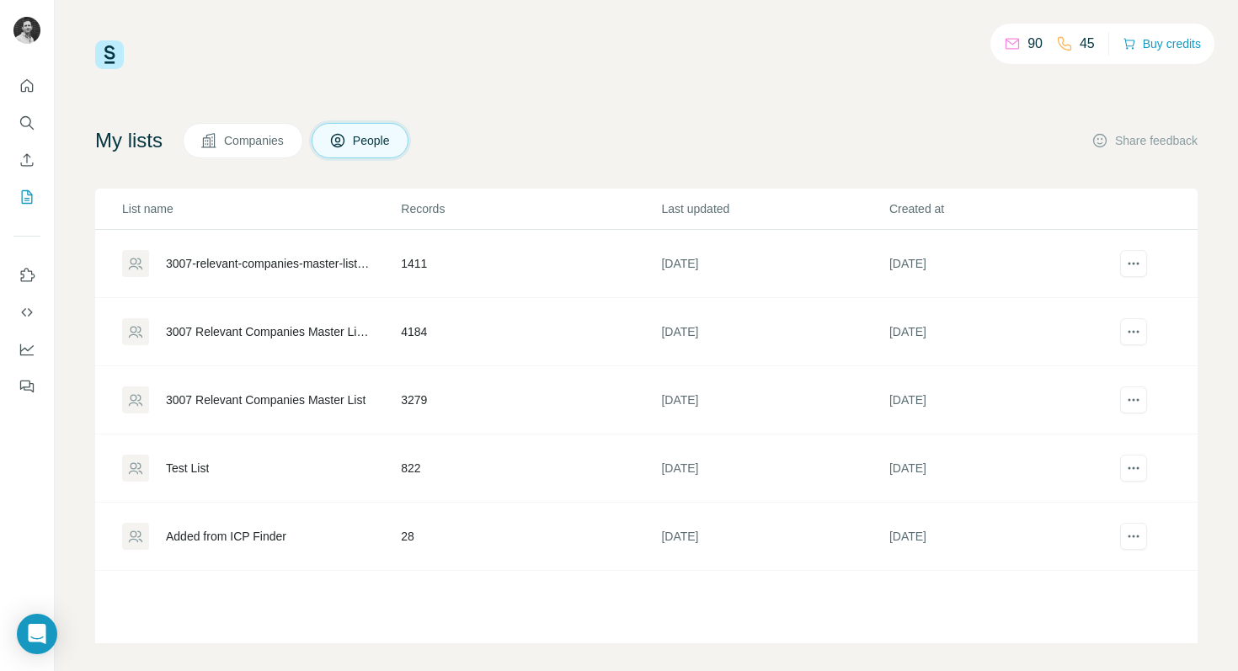
click at [311, 262] on div "3007-relevant-companies-master-list-2-and-3_with_relevance is Yes" at bounding box center [269, 263] width 206 height 17
